Goal: Task Accomplishment & Management: Use online tool/utility

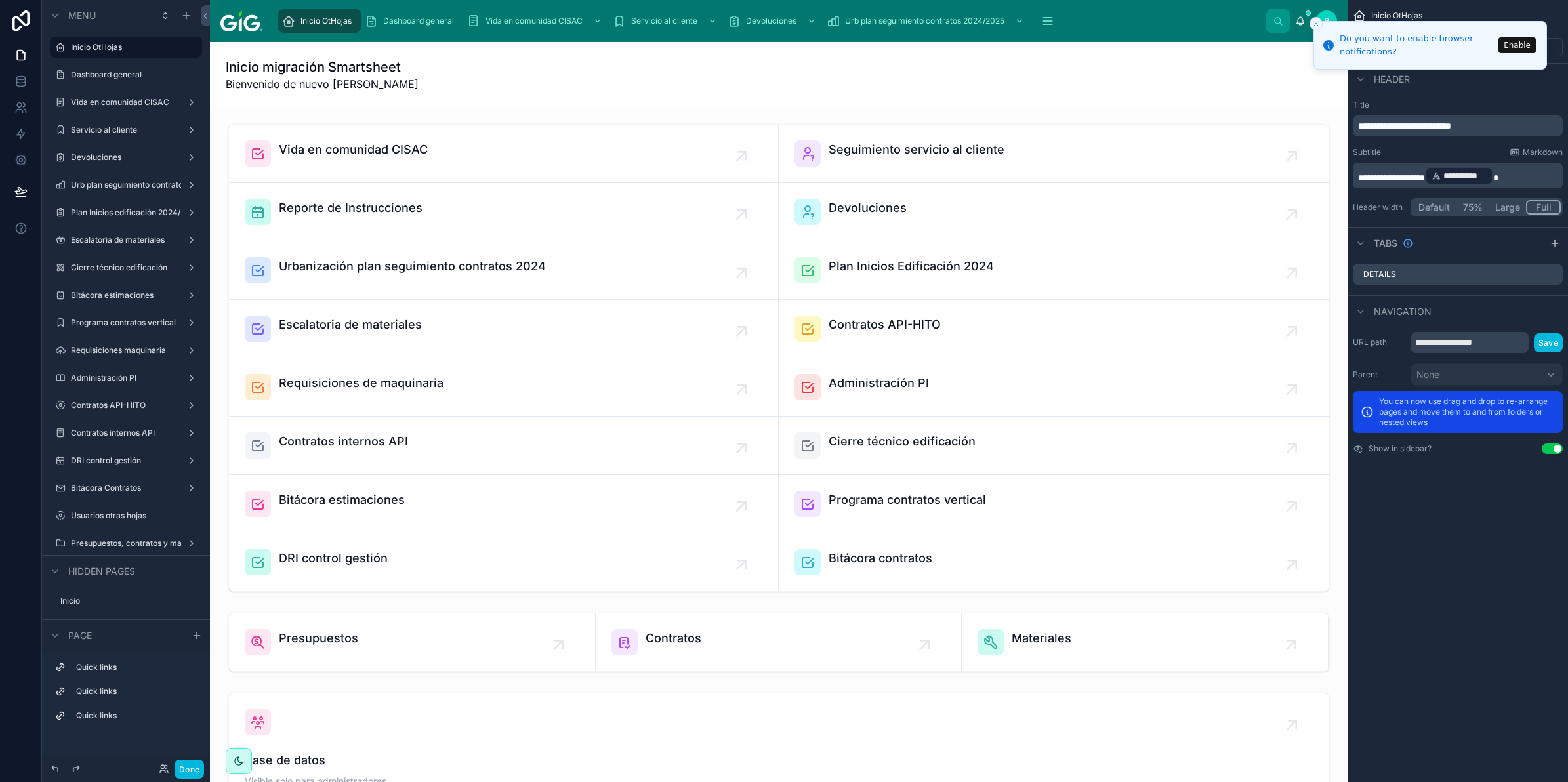
click at [1314, 27] on button "Close toast" at bounding box center [1316, 24] width 13 height 13
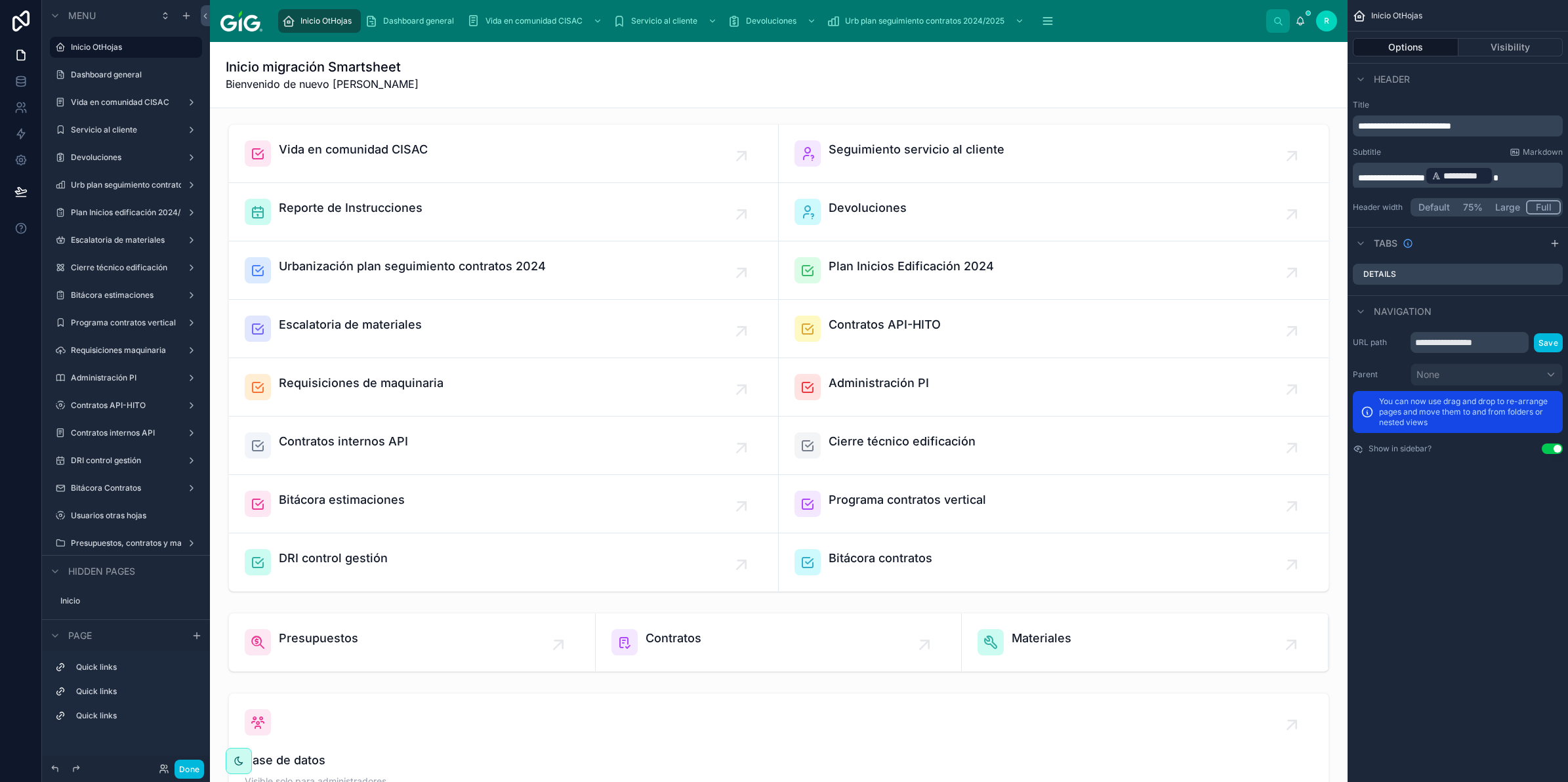
click at [533, 63] on div "Inicio migración Smartsheet Bienvenido de nuevo [PERSON_NAME]" at bounding box center [778, 75] width 1106 height 34
click at [616, 432] on div at bounding box center [778, 358] width 1116 height 479
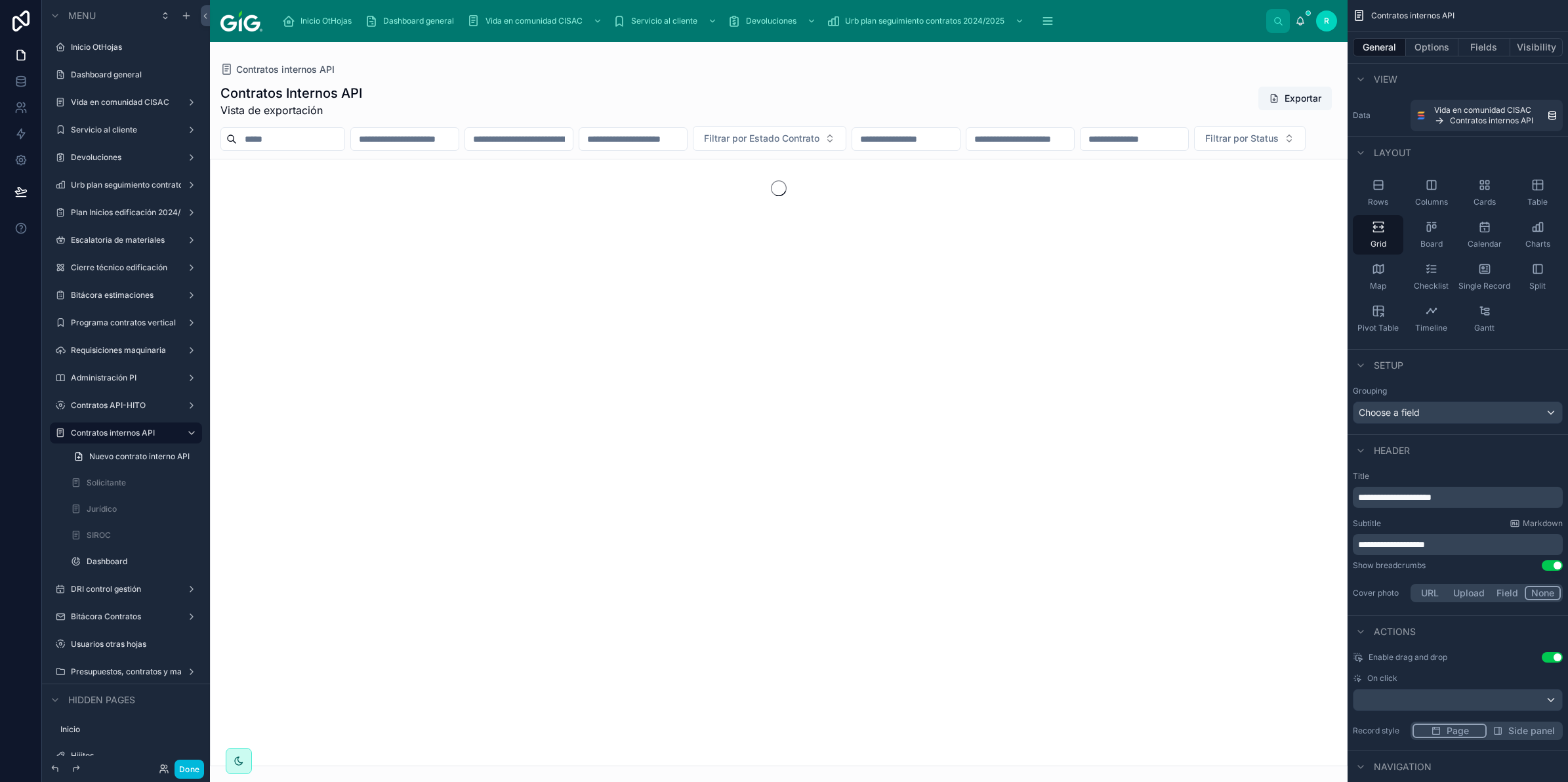
drag, startPoint x: 616, startPoint y: 432, endPoint x: 596, endPoint y: 447, distance: 25.0
click at [596, 447] on div at bounding box center [779, 413] width 1138 height 740
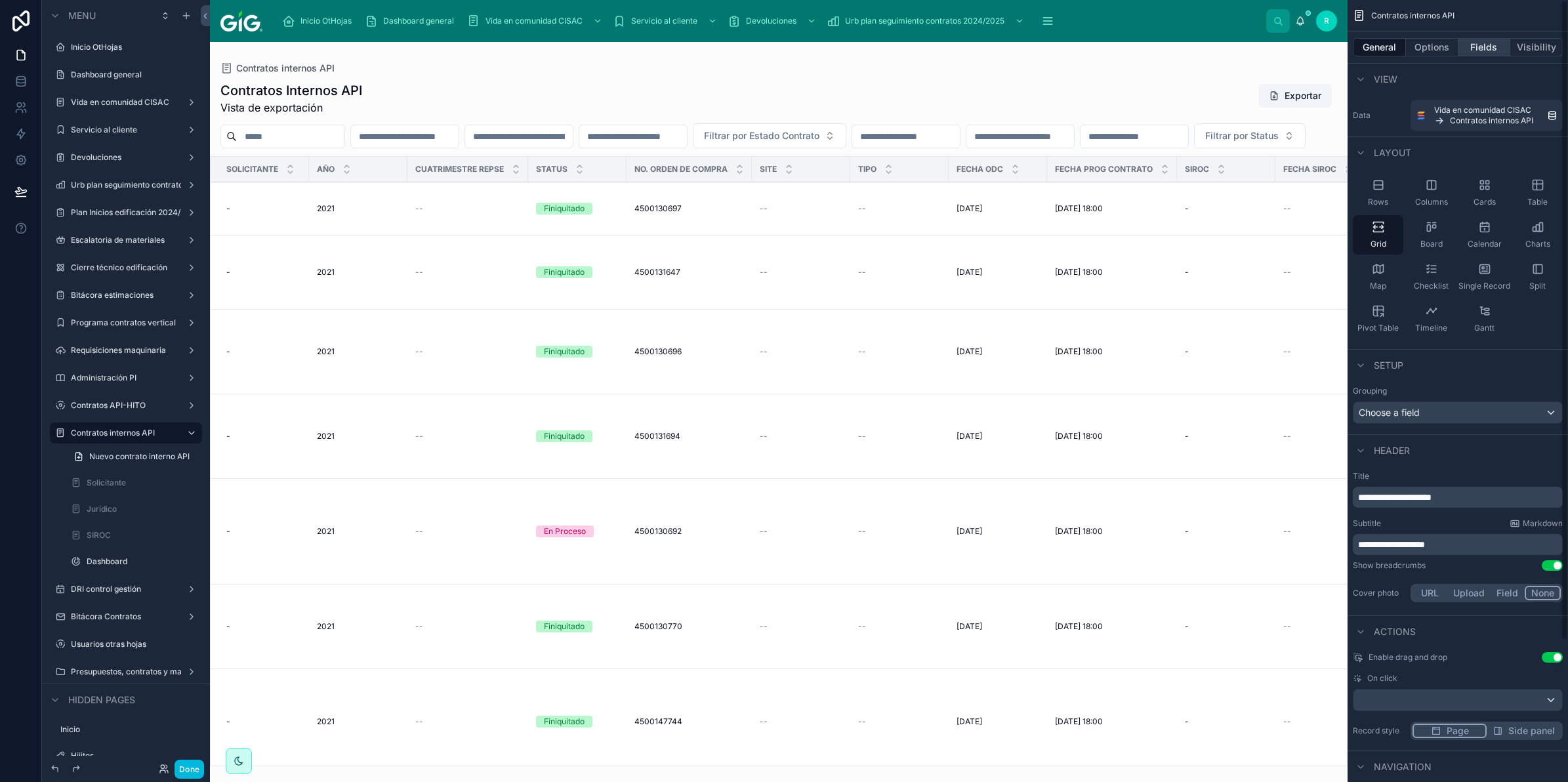
click at [1476, 49] on button "Fields" at bounding box center [1484, 47] width 53 height 19
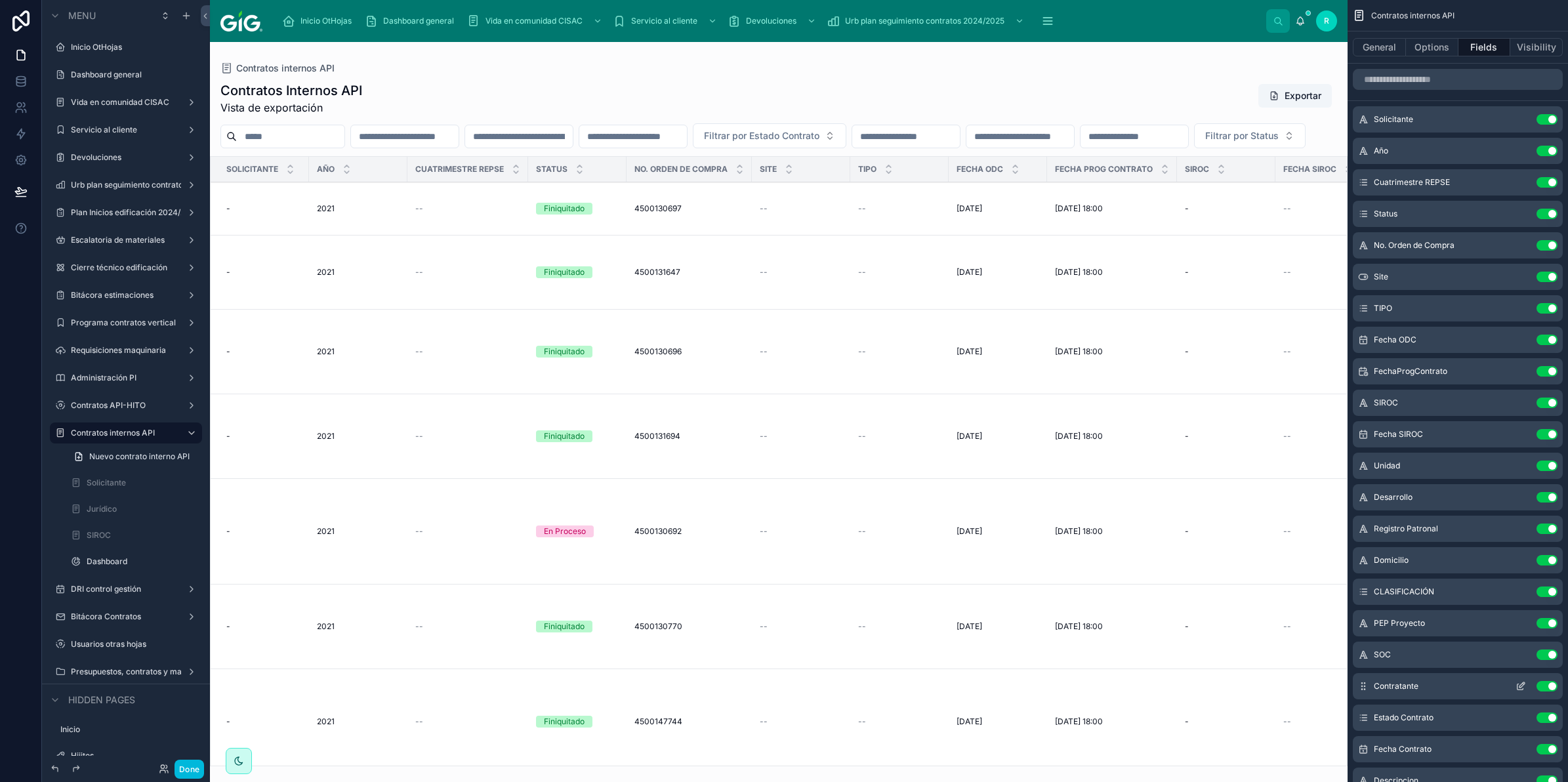
click at [1518, 686] on icon "scrollable content" at bounding box center [1521, 686] width 10 height 10
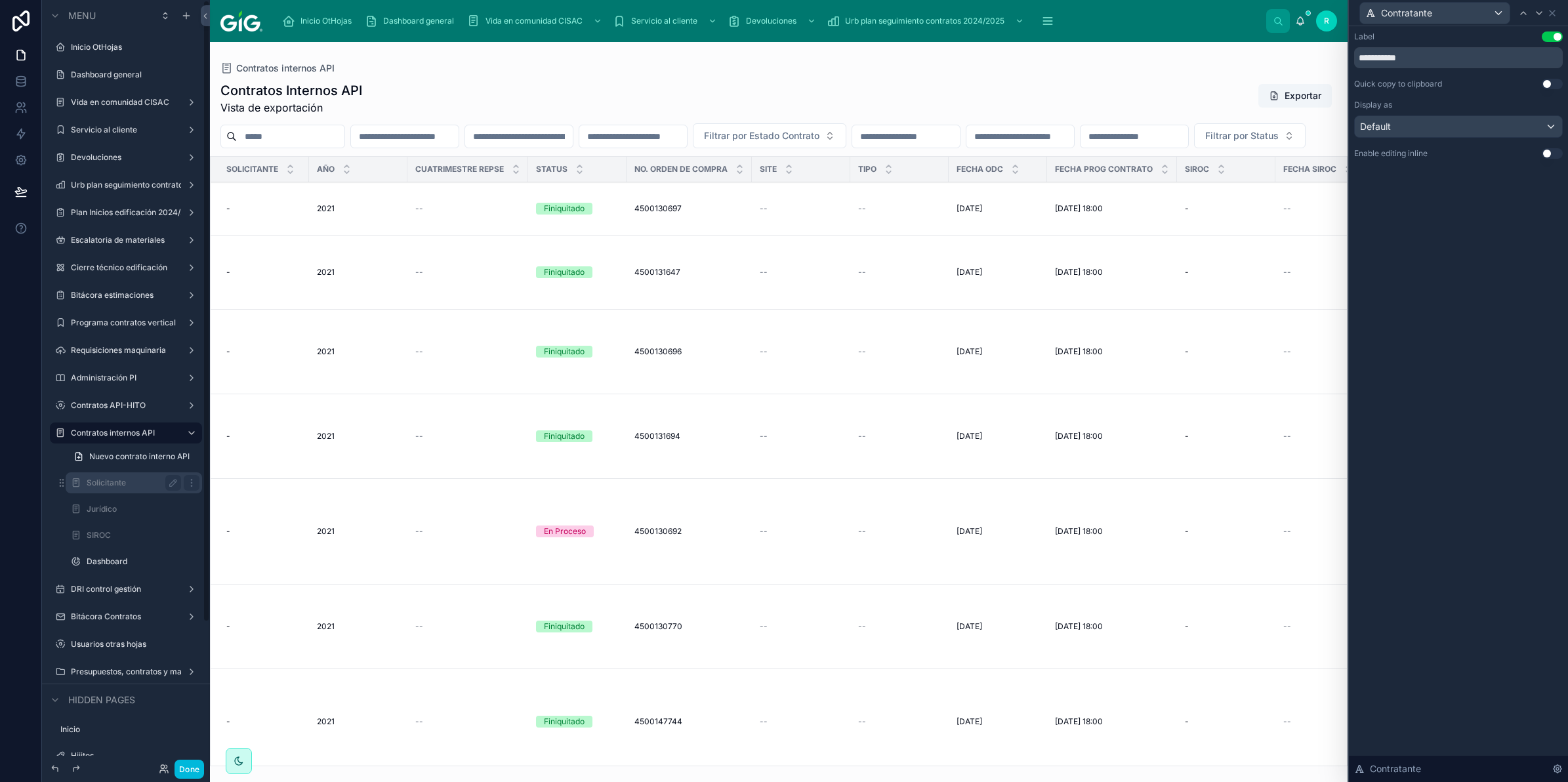
click at [156, 479] on label "Solicitante" at bounding box center [131, 483] width 89 height 10
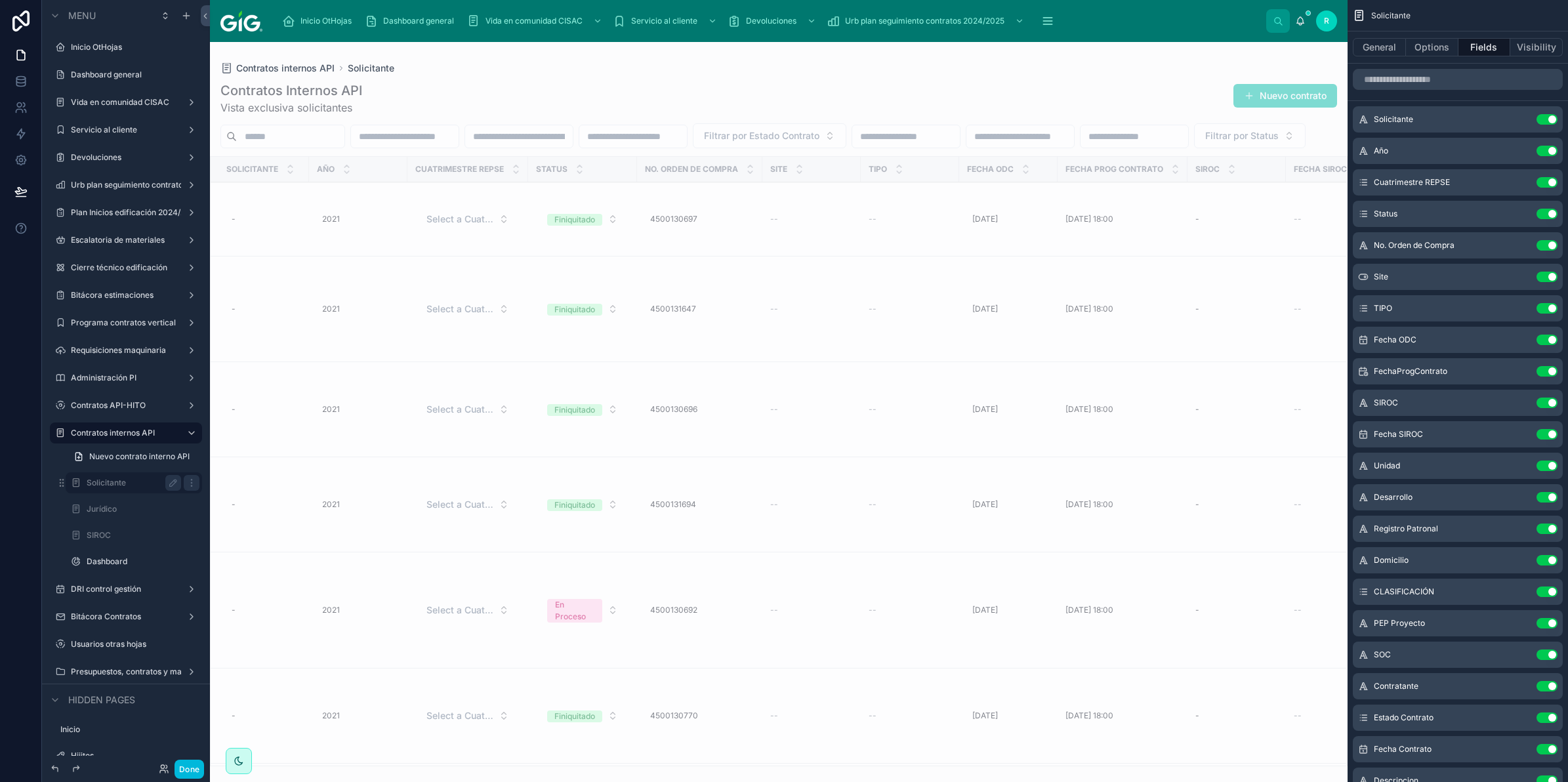
scroll to position [86, 0]
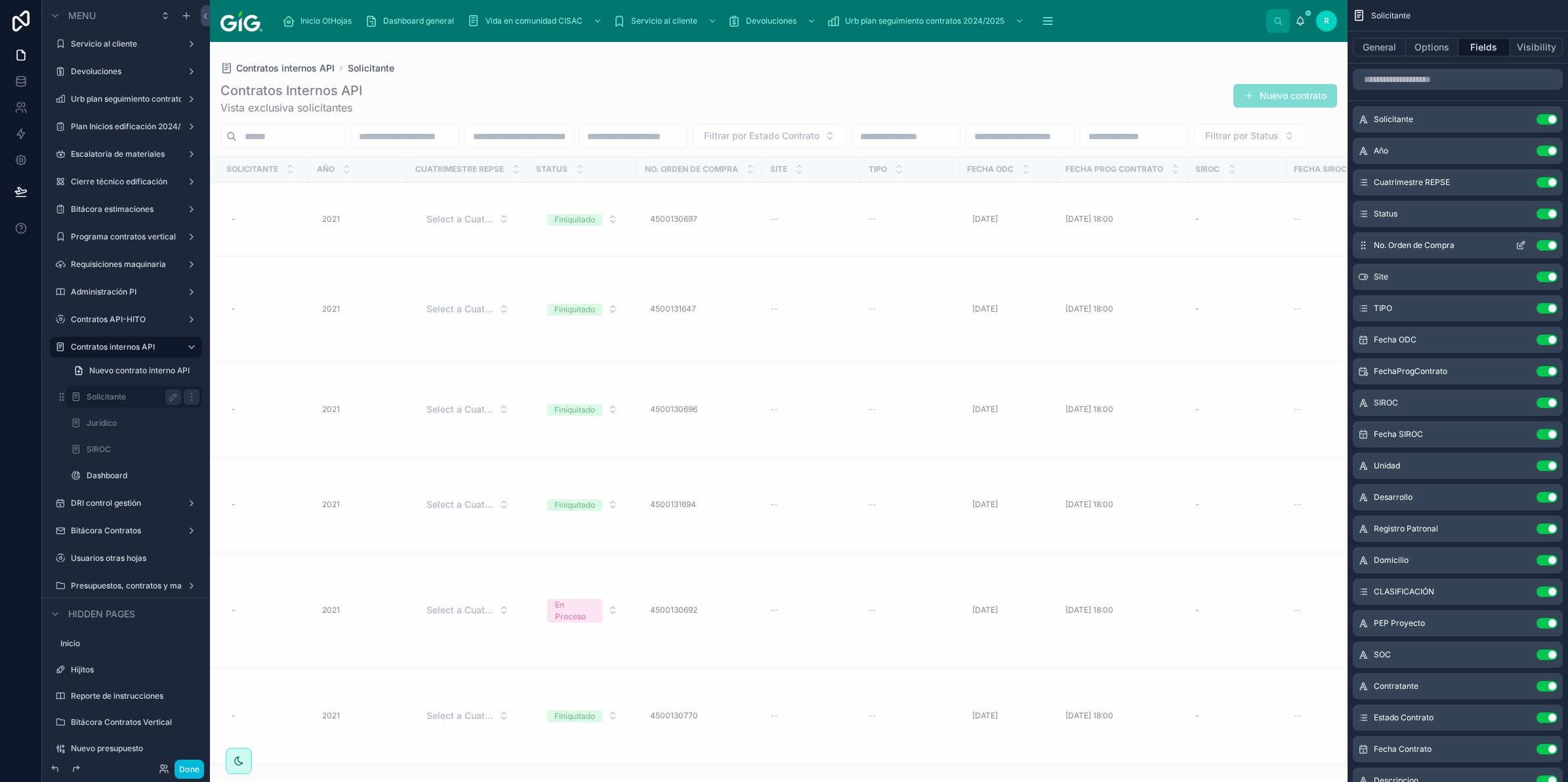
click at [1514, 244] on button "scrollable content" at bounding box center [1521, 246] width 21 height 10
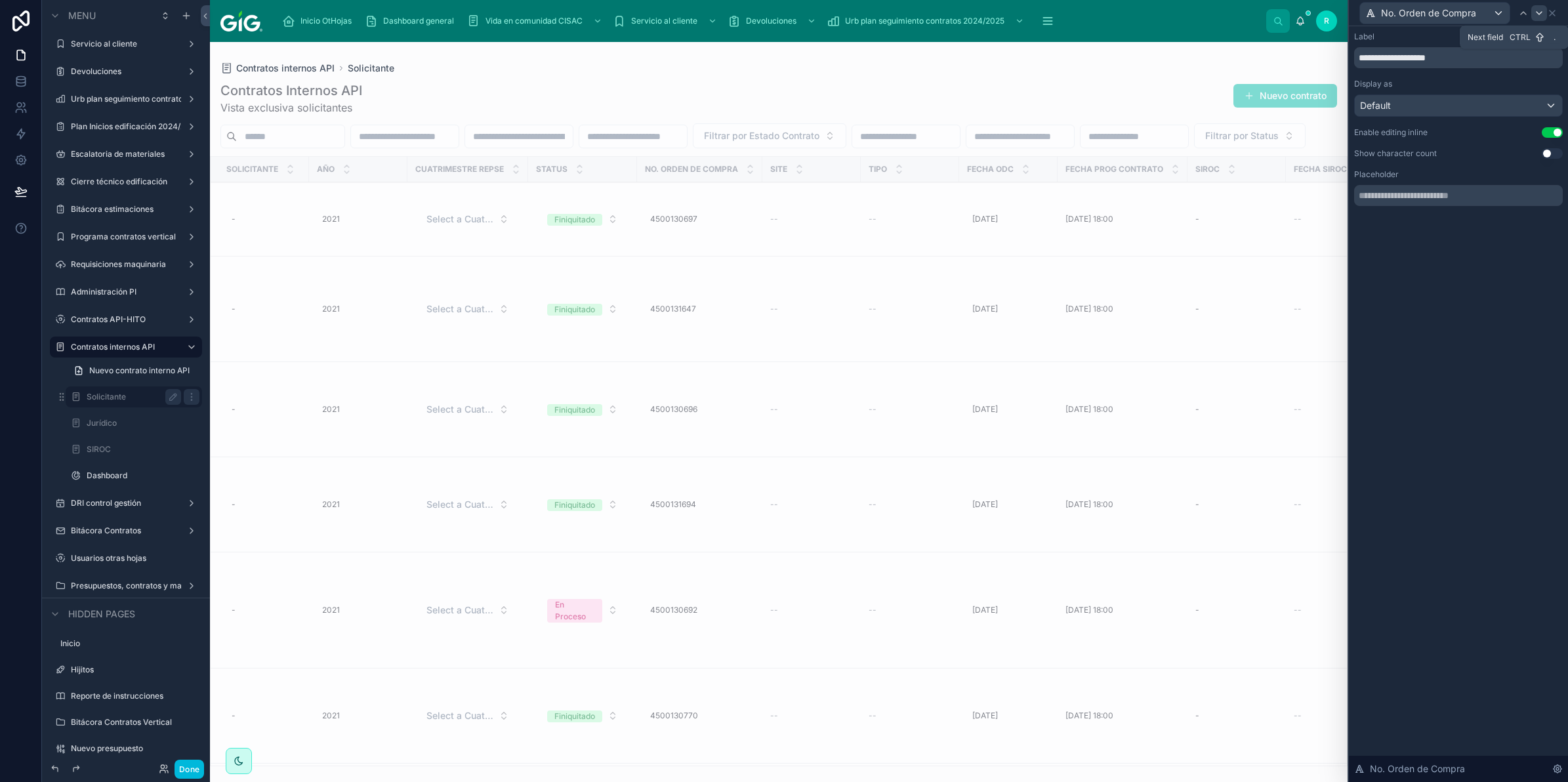
click at [1538, 11] on icon at bounding box center [1539, 13] width 10 height 10
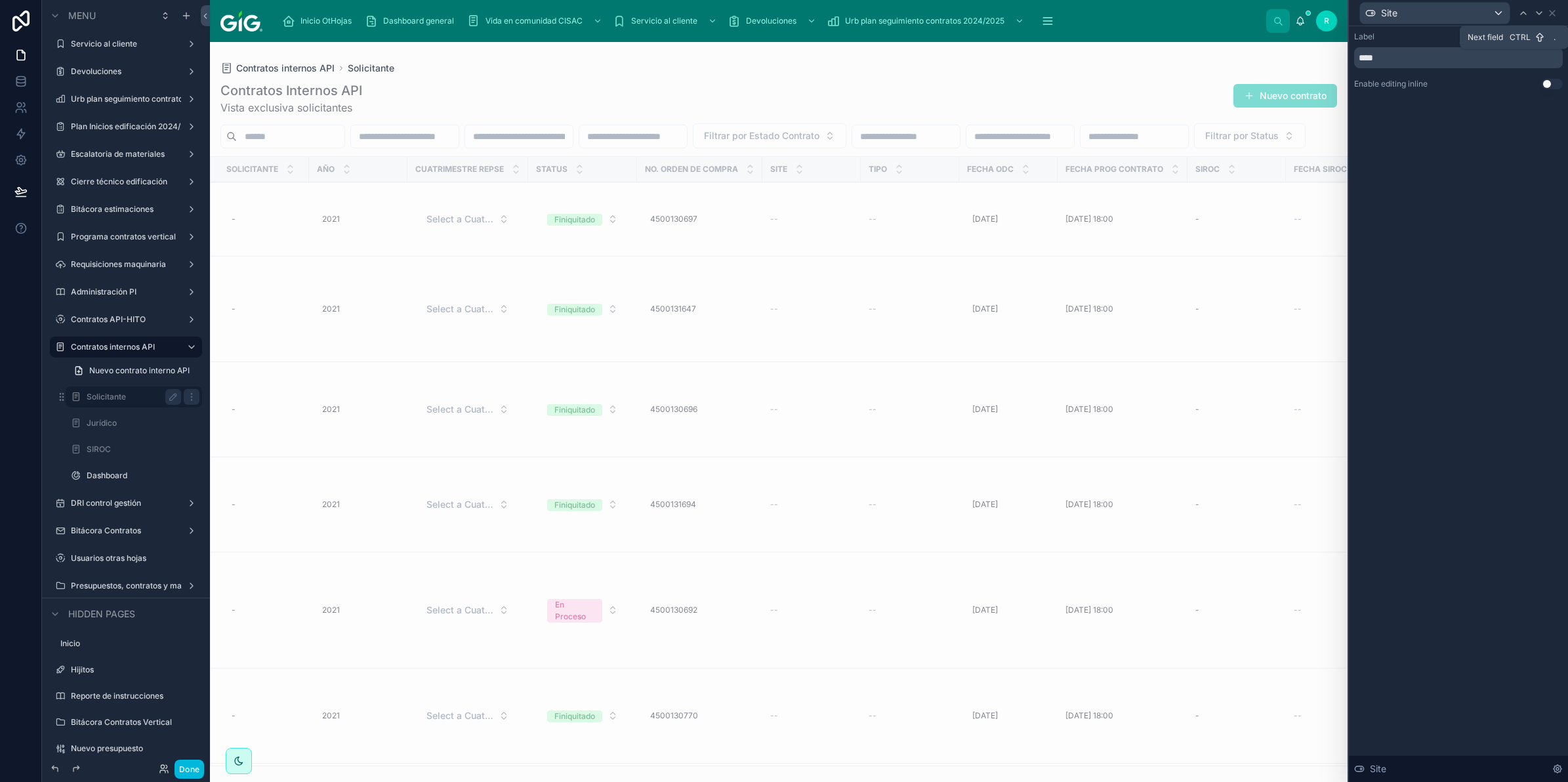
click at [1538, 11] on icon at bounding box center [1539, 13] width 10 height 10
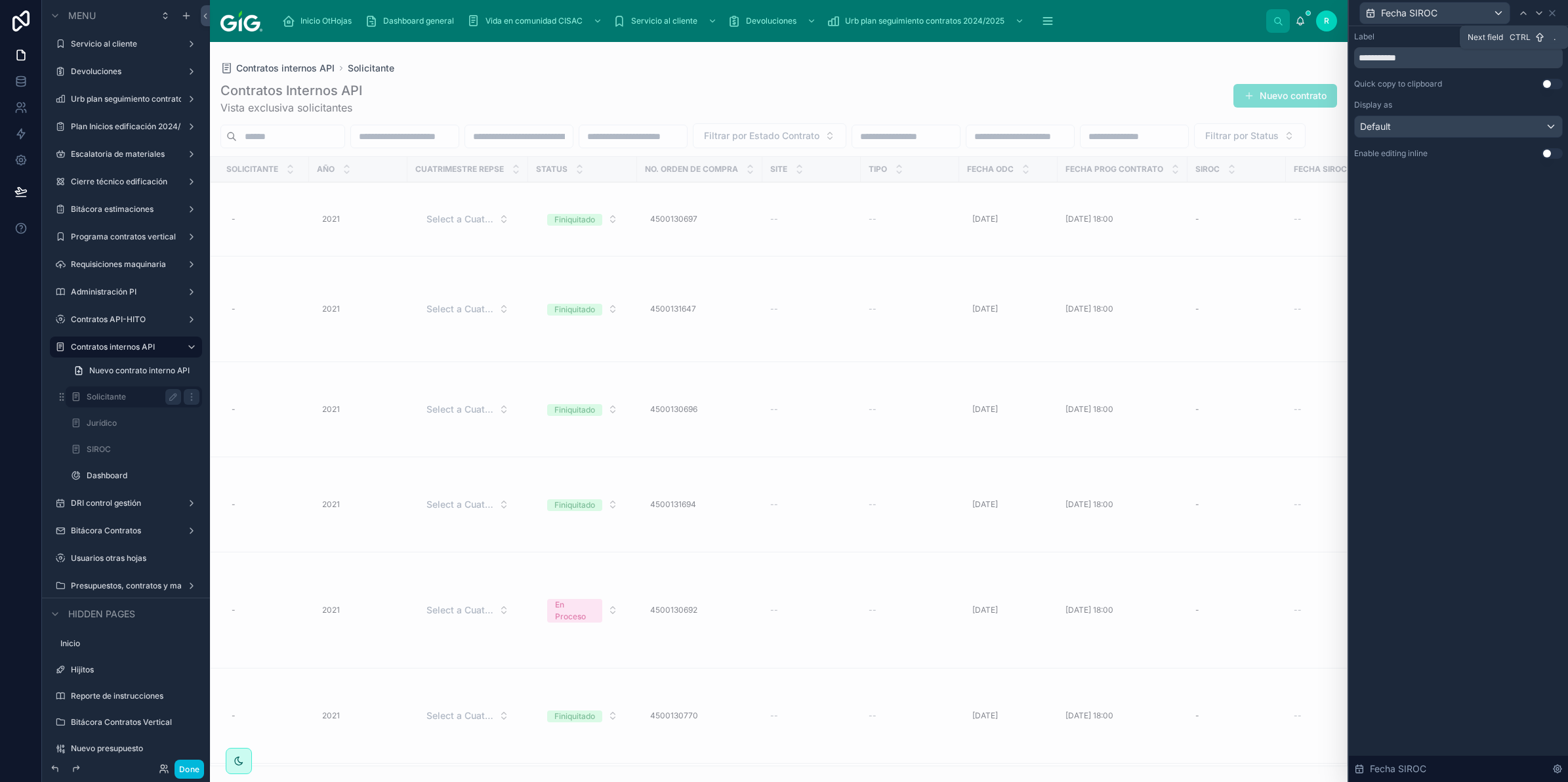
click at [1538, 11] on icon at bounding box center [1539, 13] width 10 height 10
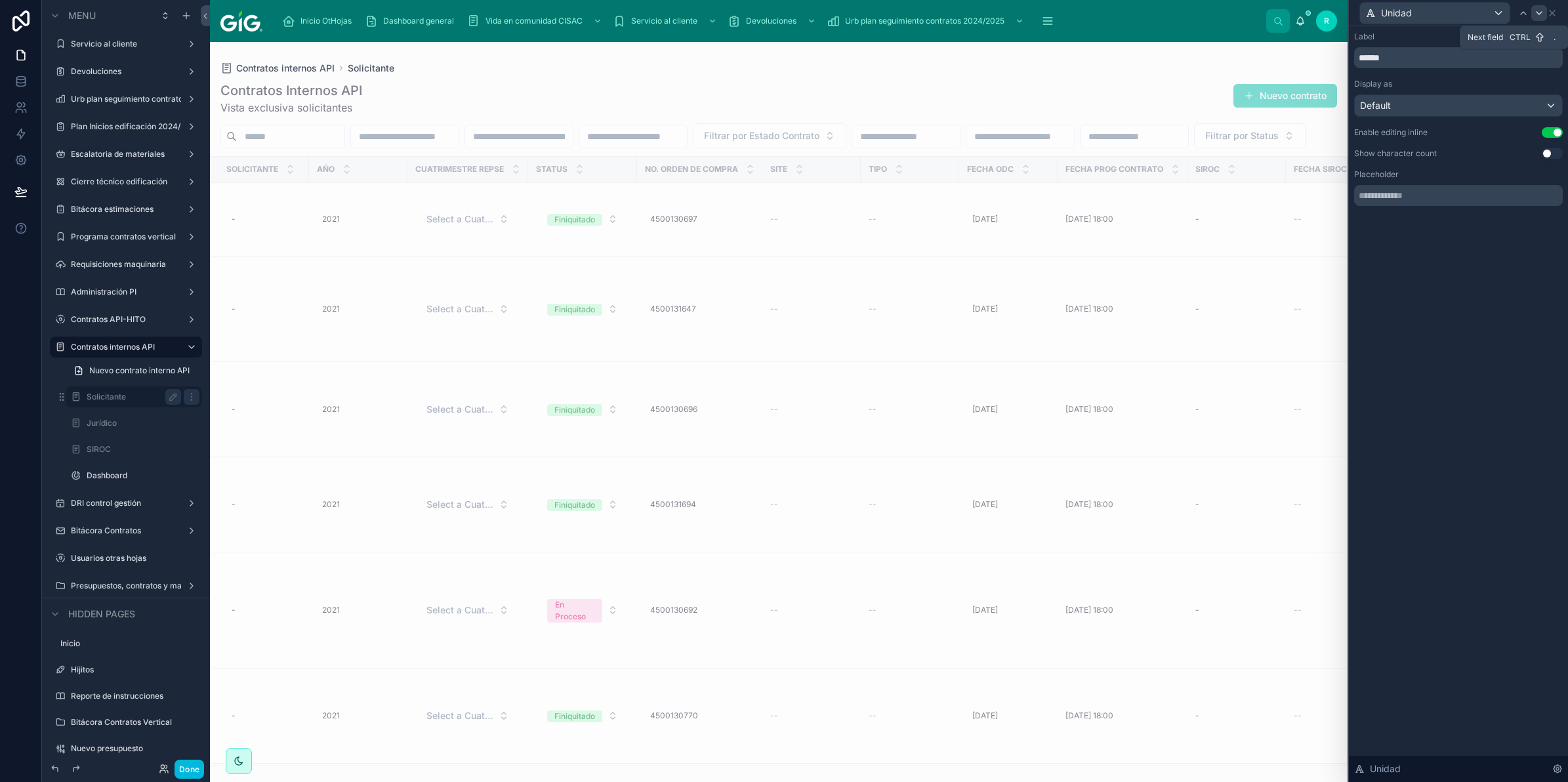
click at [1535, 13] on icon at bounding box center [1539, 13] width 10 height 10
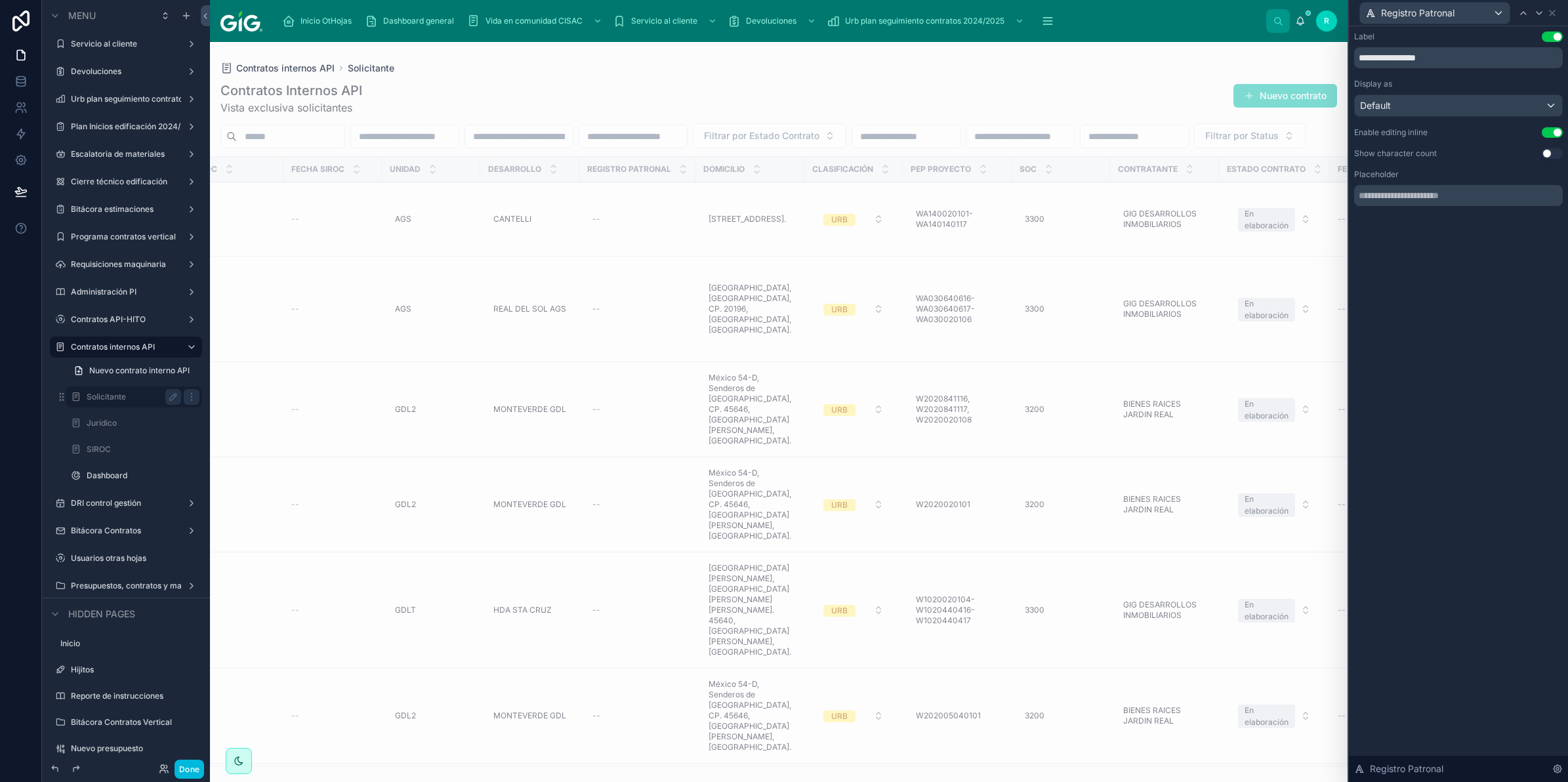
scroll to position [0, 1004]
click at [1552, 18] on div "Registro Patronal" at bounding box center [1457, 13] width 208 height 25
click at [1552, 14] on icon at bounding box center [1552, 13] width 10 height 10
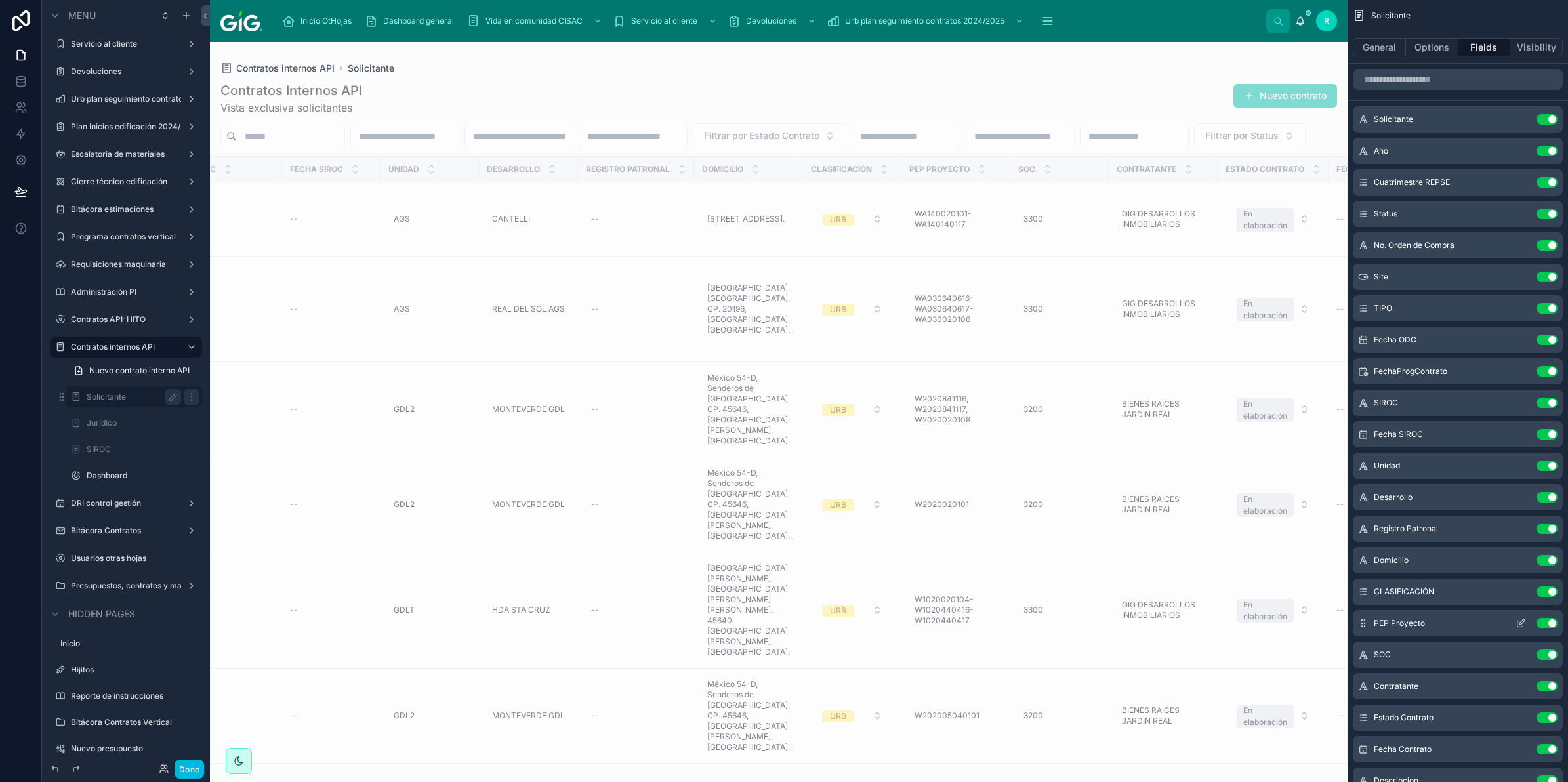
scroll to position [82, 0]
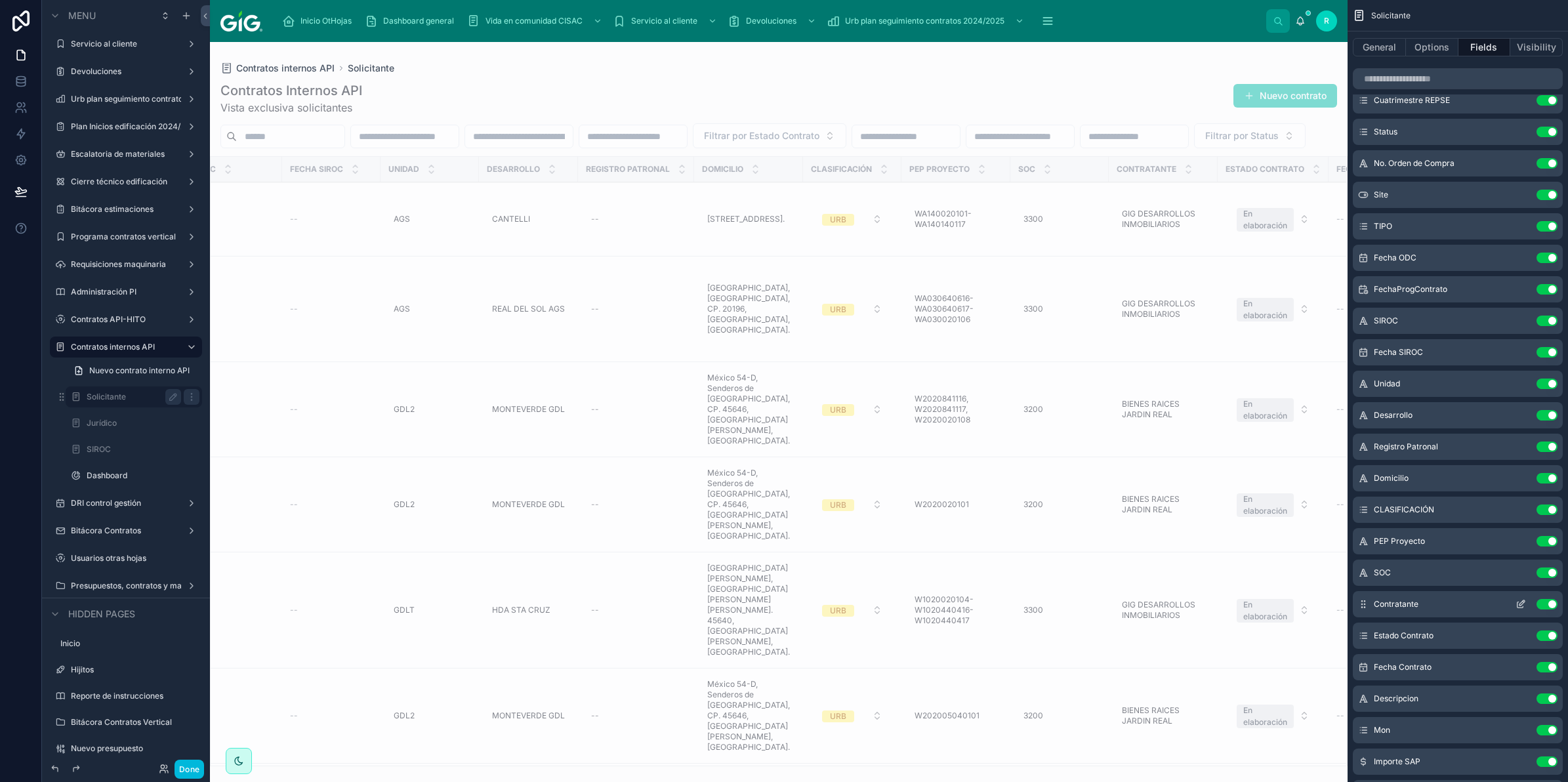
click at [1522, 605] on icon "scrollable content" at bounding box center [1521, 604] width 10 height 10
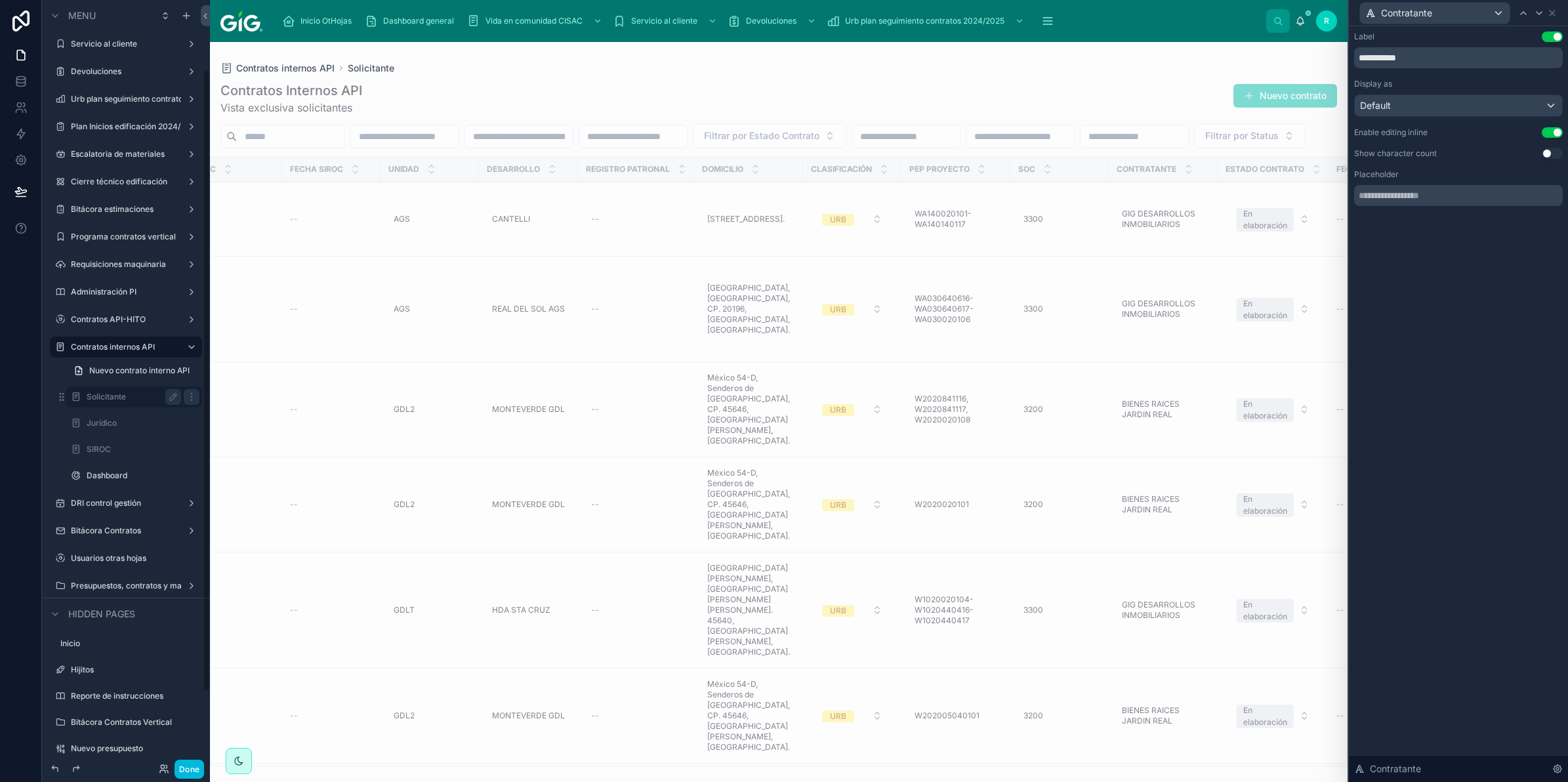
click at [182, 735] on div "scrollable content" at bounding box center [126, 736] width 168 height 3
click at [282, 669] on div at bounding box center [779, 413] width 1138 height 740
